Goal: Check status: Check status

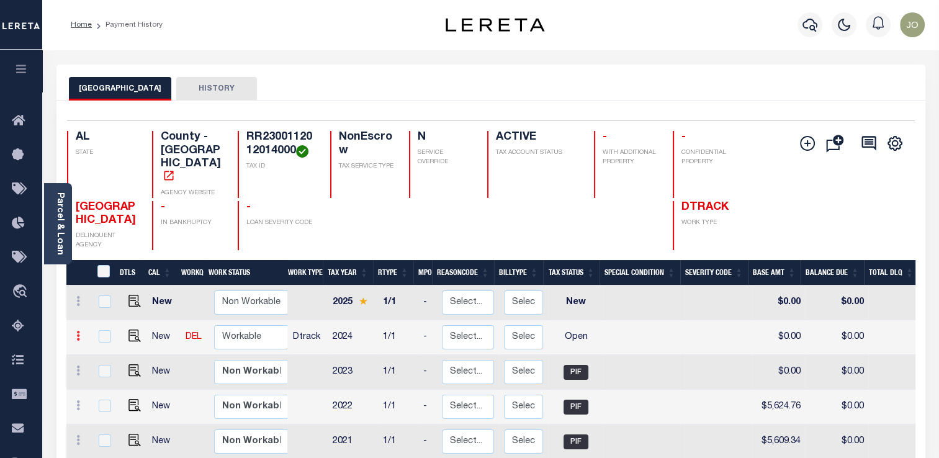
click at [81, 333] on link at bounding box center [78, 338] width 14 height 10
click at [112, 372] on img at bounding box center [108, 378] width 12 height 13
select select "OP2"
type input "$0.00"
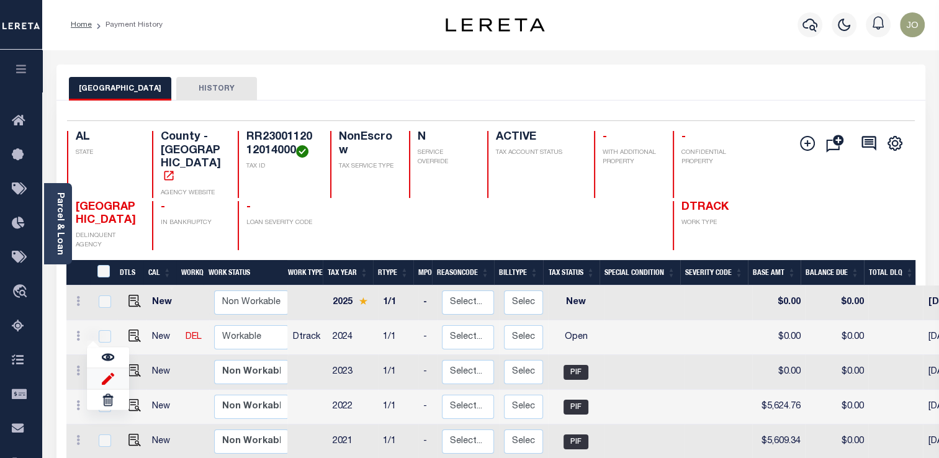
type input "[DATE]"
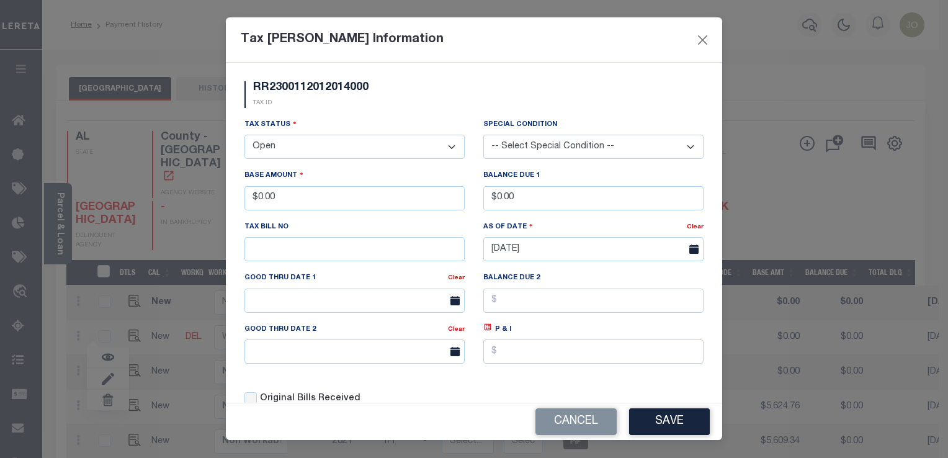
click at [311, 139] on select "- Select Status - Open Due/Unpaid Paid Incomplete No Tax Due Internal Refund Pr…" at bounding box center [355, 147] width 220 height 24
click at [305, 140] on select "- Select Status - Open Due/Unpaid Paid Incomplete No Tax Due Internal Refund Pr…" at bounding box center [355, 147] width 220 height 24
select select "PYD"
click at [245, 136] on select "- Select Status - Open Due/Unpaid Paid Incomplete No Tax Due Internal Refund Pr…" at bounding box center [355, 147] width 220 height 24
click at [640, 418] on button "Save" at bounding box center [669, 421] width 81 height 27
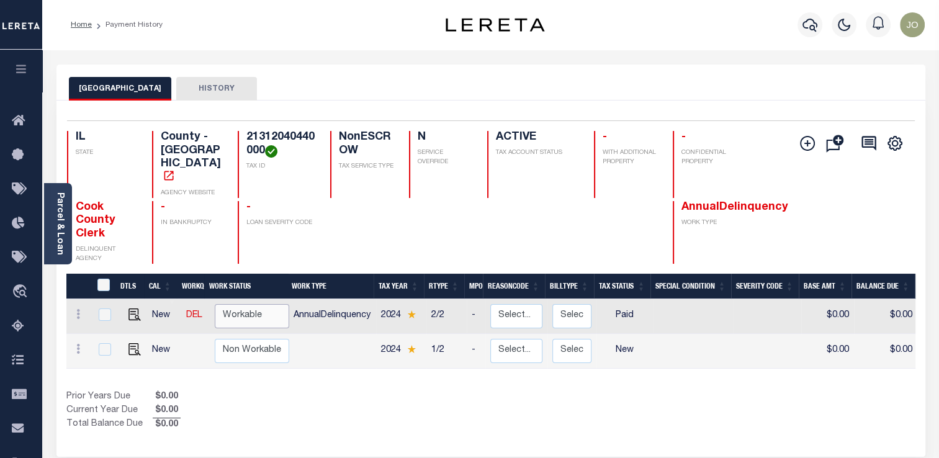
click at [251, 304] on select "Non Workable Workable" at bounding box center [252, 316] width 74 height 24
checkbox input "true"
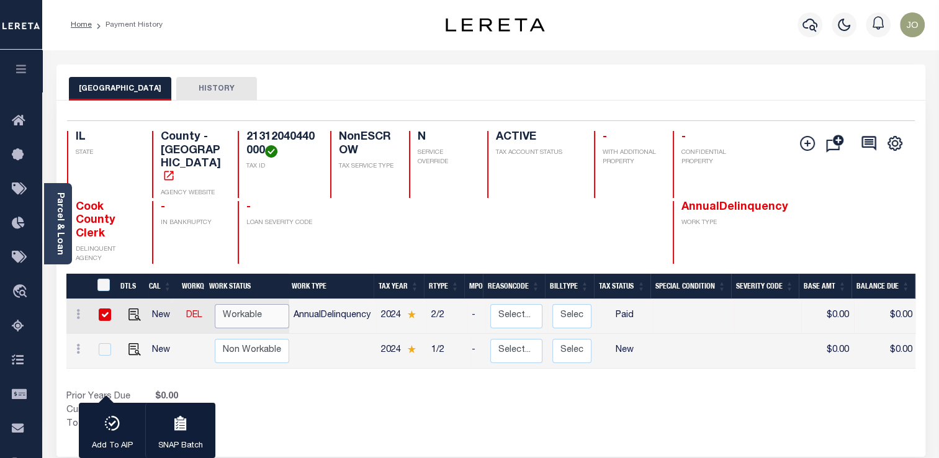
click at [251, 304] on select "Non Workable Workable" at bounding box center [252, 316] width 74 height 24
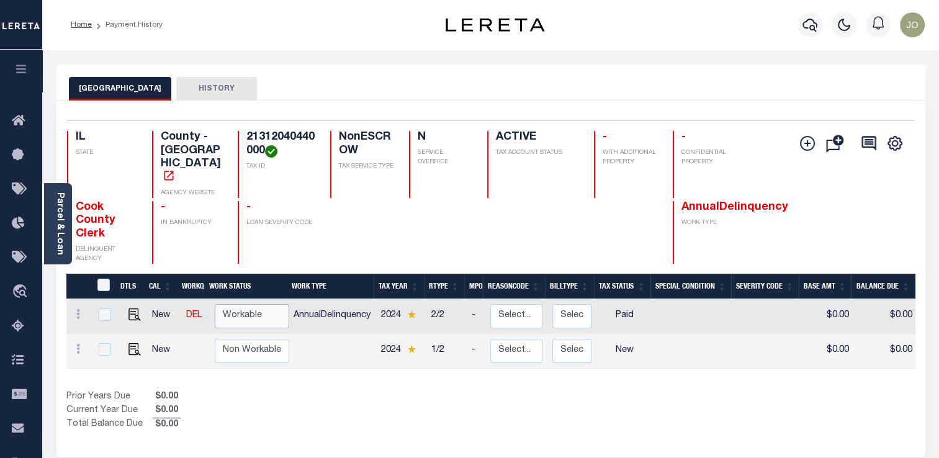
checkbox input "false"
click at [291, 36] on div "Home Payment History" at bounding box center [242, 25] width 362 height 26
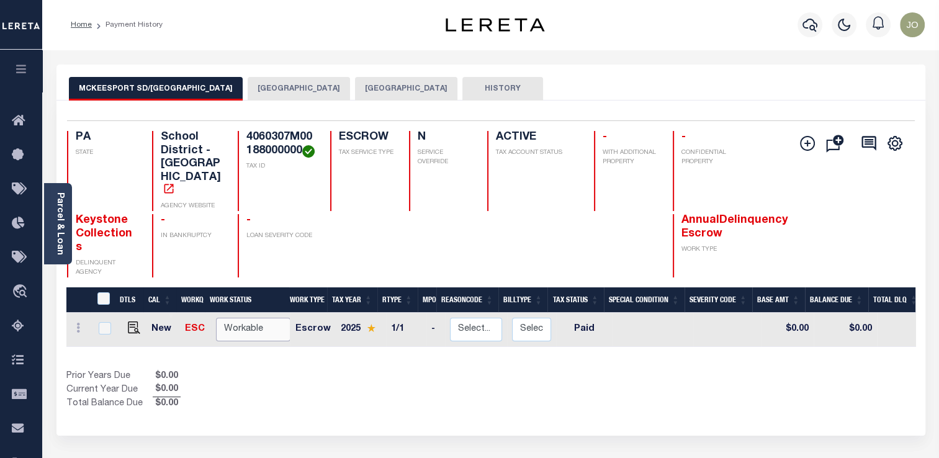
click at [242, 318] on select "Non Workable Workable" at bounding box center [253, 330] width 74 height 24
checkbox input "true"
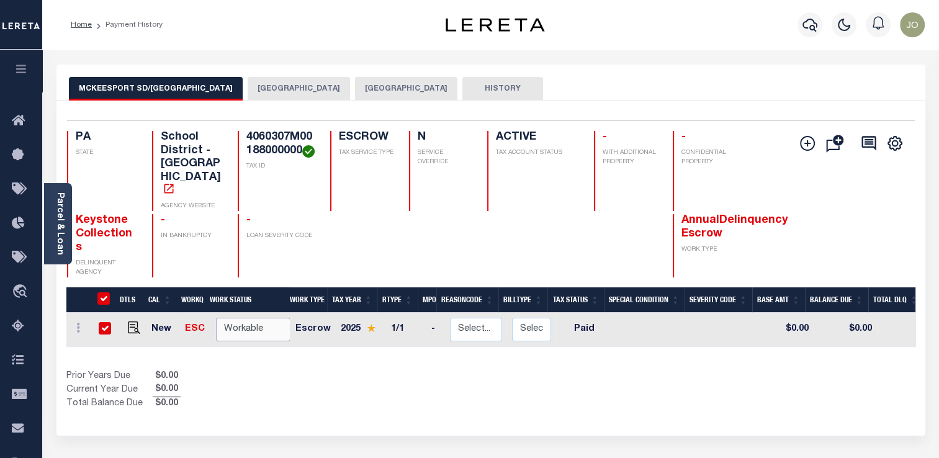
checkbox input "true"
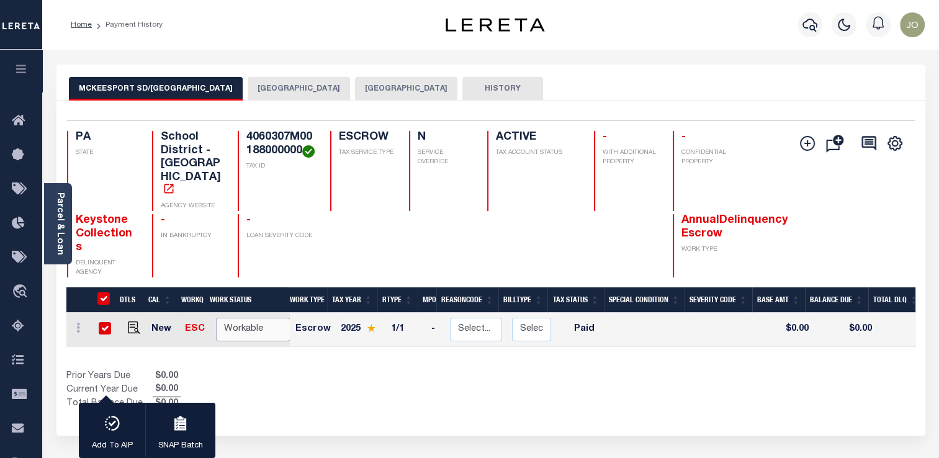
click at [235, 318] on select "Non Workable Workable" at bounding box center [253, 330] width 74 height 24
checkbox input "false"
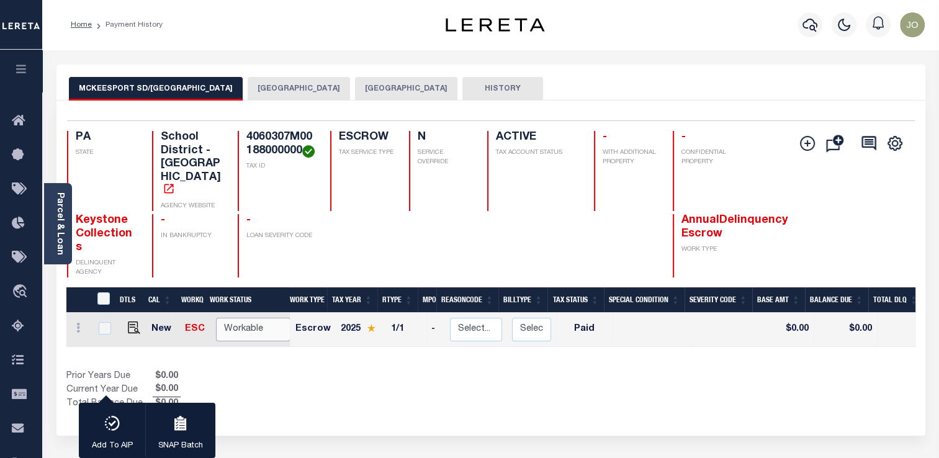
checkbox input "false"
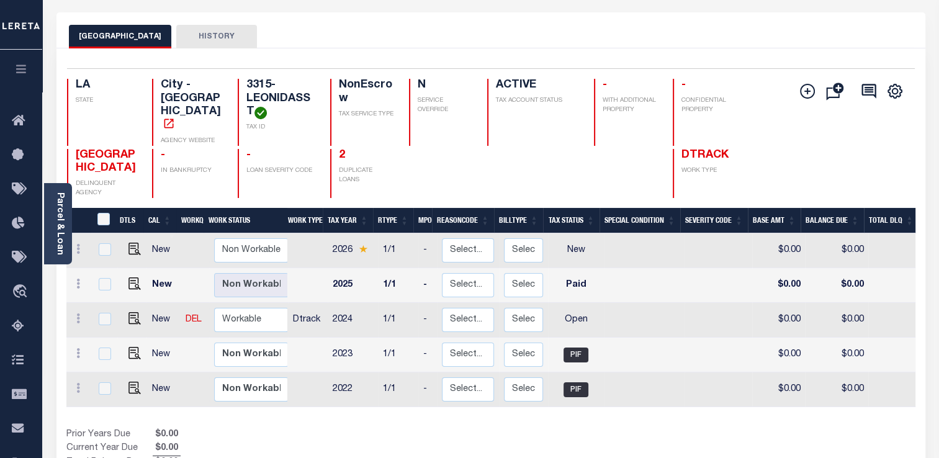
scroll to position [61, 0]
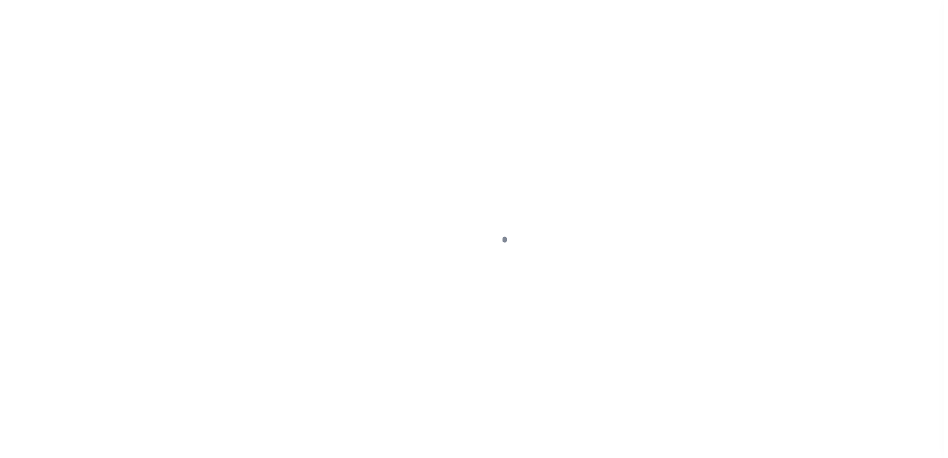
scroll to position [61, 0]
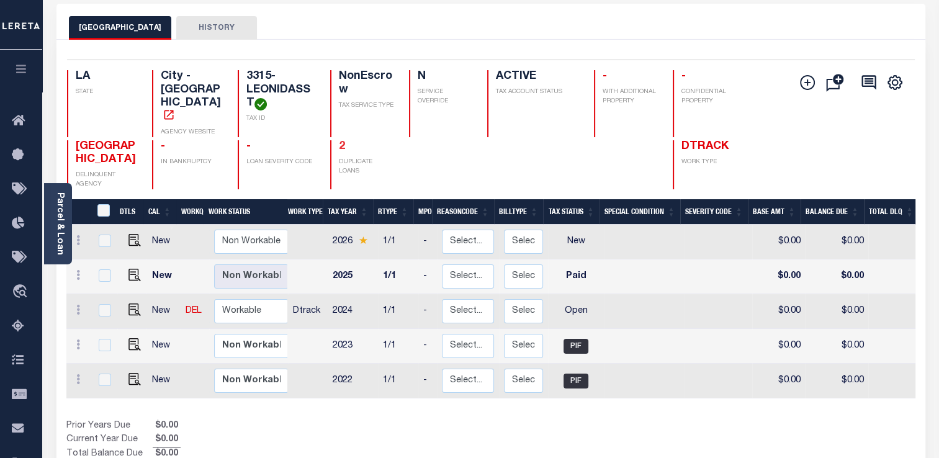
click at [344, 141] on link "2" at bounding box center [342, 146] width 6 height 11
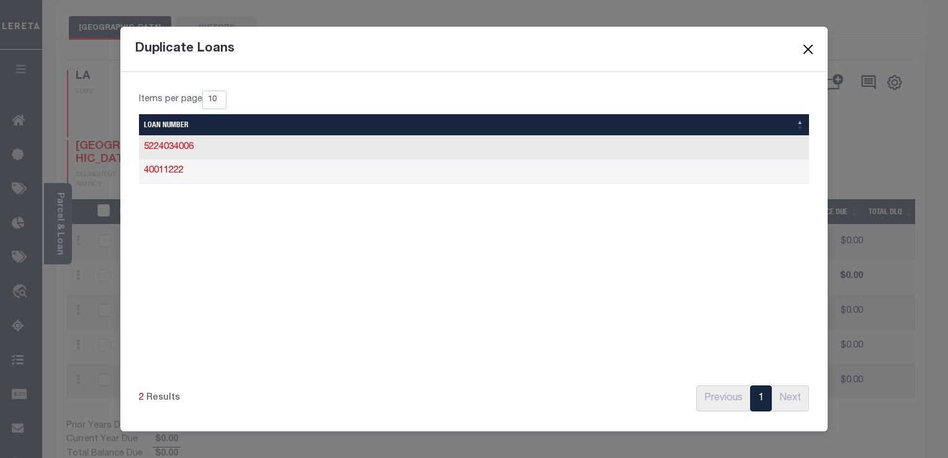
click at [809, 49] on button "Close" at bounding box center [809, 50] width 16 height 16
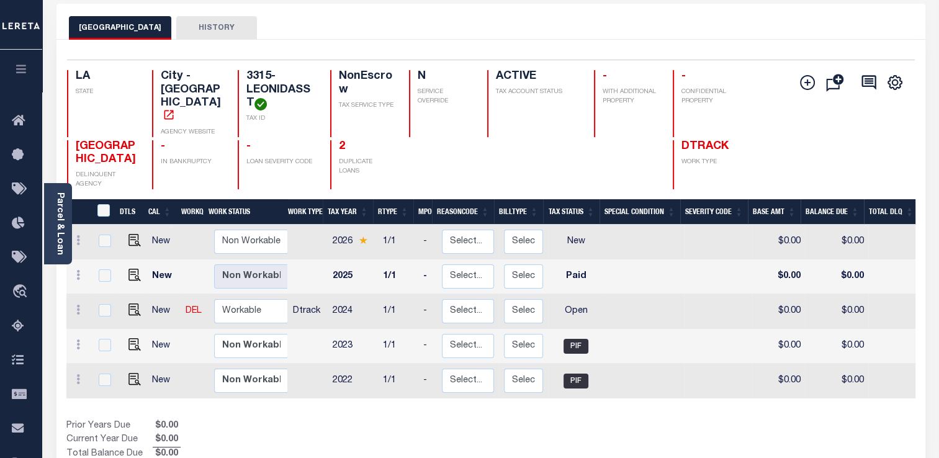
click at [338, 142] on div "2 DUPLICATE LOANS" at bounding box center [361, 165] width 63 height 50
click at [338, 140] on div "2 DUPLICATE LOANS" at bounding box center [361, 165] width 63 height 50
click at [341, 141] on link "2" at bounding box center [342, 146] width 6 height 11
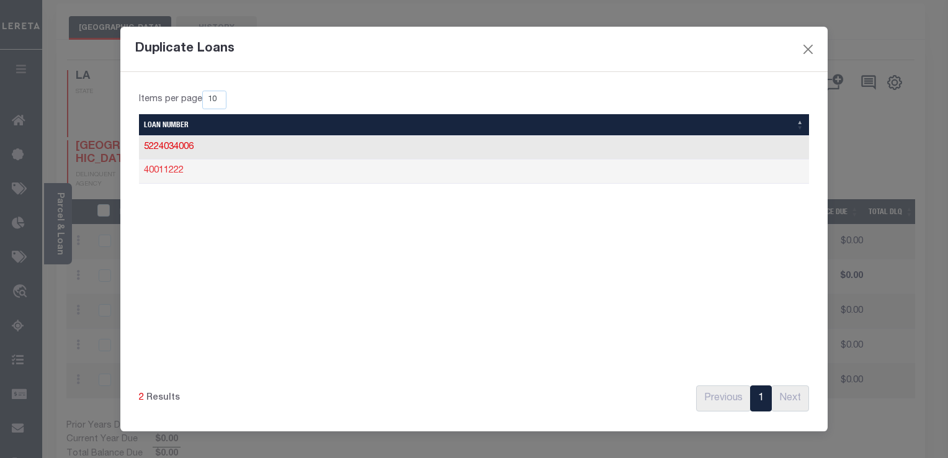
click at [161, 174] on link "40011222" at bounding box center [164, 170] width 40 height 9
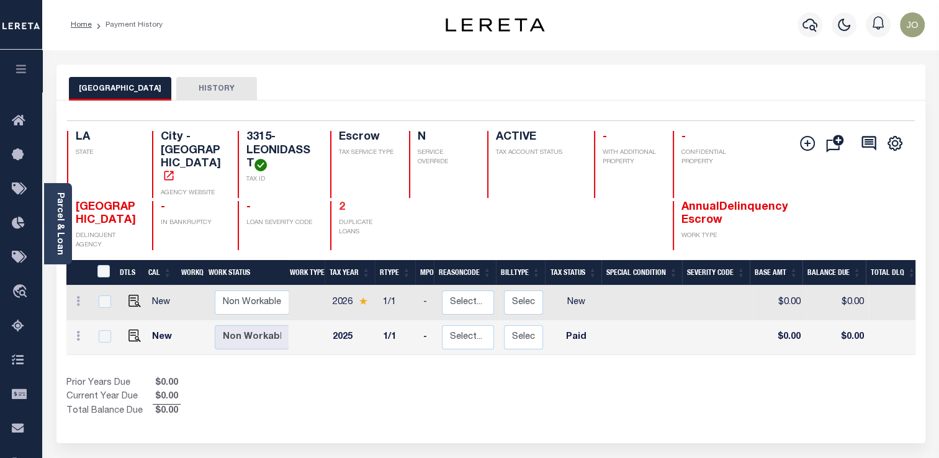
click at [341, 202] on link "2" at bounding box center [342, 207] width 6 height 11
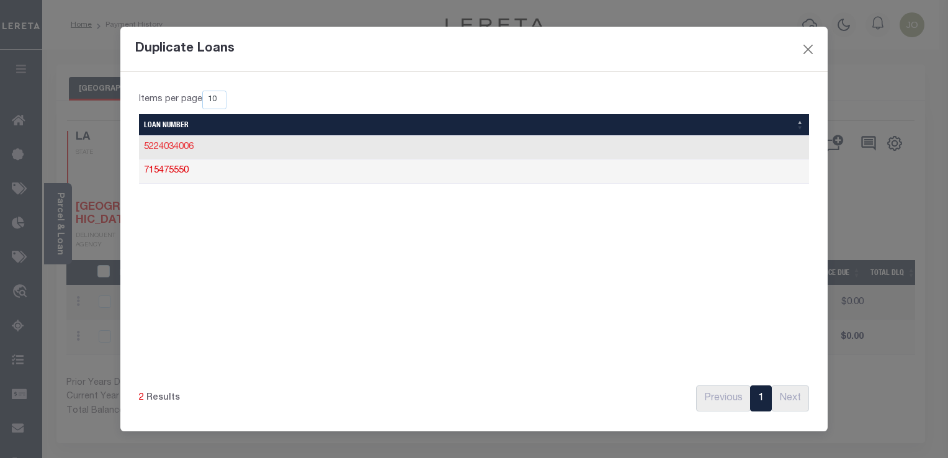
click at [187, 147] on link "5224034006" at bounding box center [169, 147] width 50 height 9
